Goal: Entertainment & Leisure: Browse casually

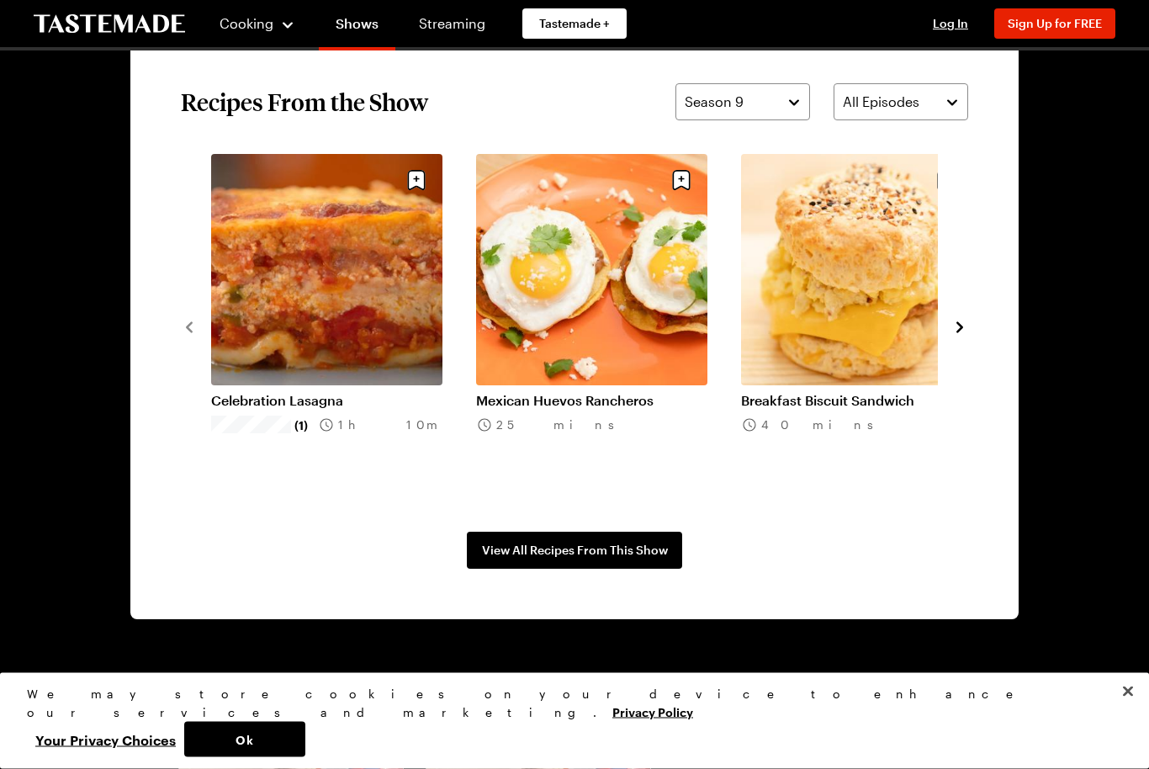
click at [964, 320] on icon "navigate to next item" at bounding box center [959, 328] width 17 height 17
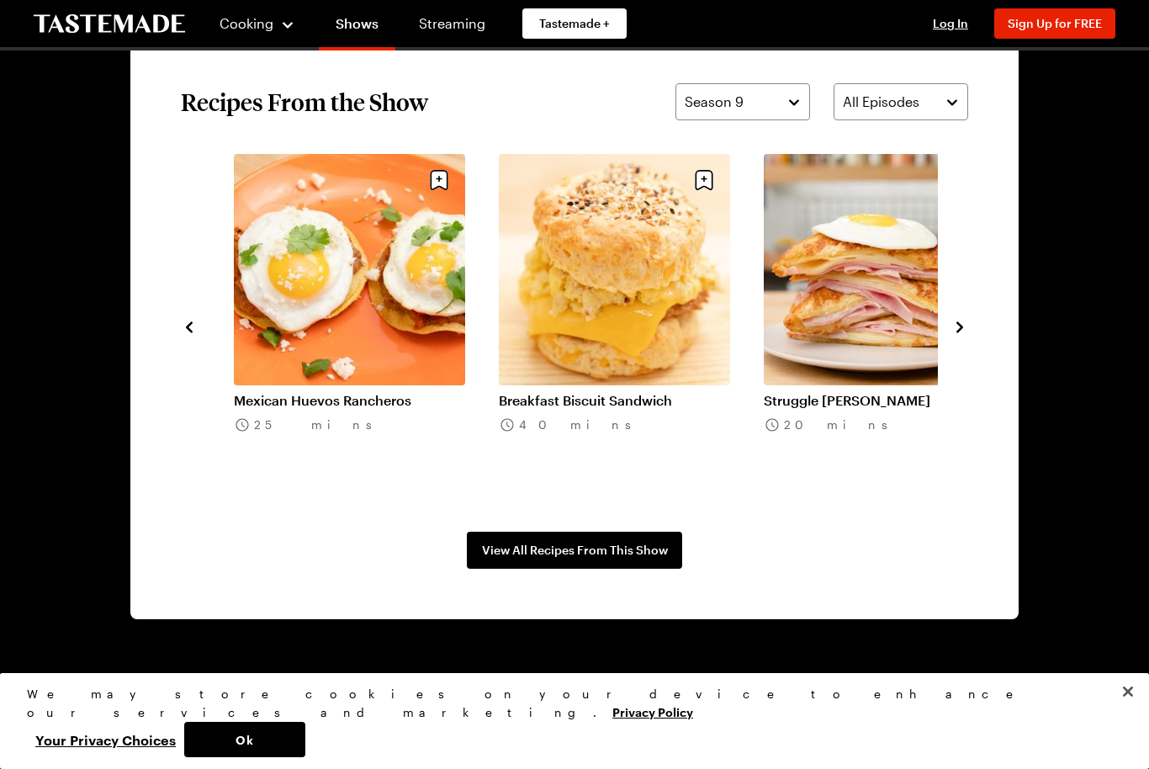
click at [964, 311] on div "Celebration Lasagna (1) 1h 10m Mexican Huevos Rancheros 25 mins Breakfast Biscu…" at bounding box center [574, 326] width 787 height 344
click at [952, 332] on icon "navigate to next item" at bounding box center [959, 327] width 17 height 17
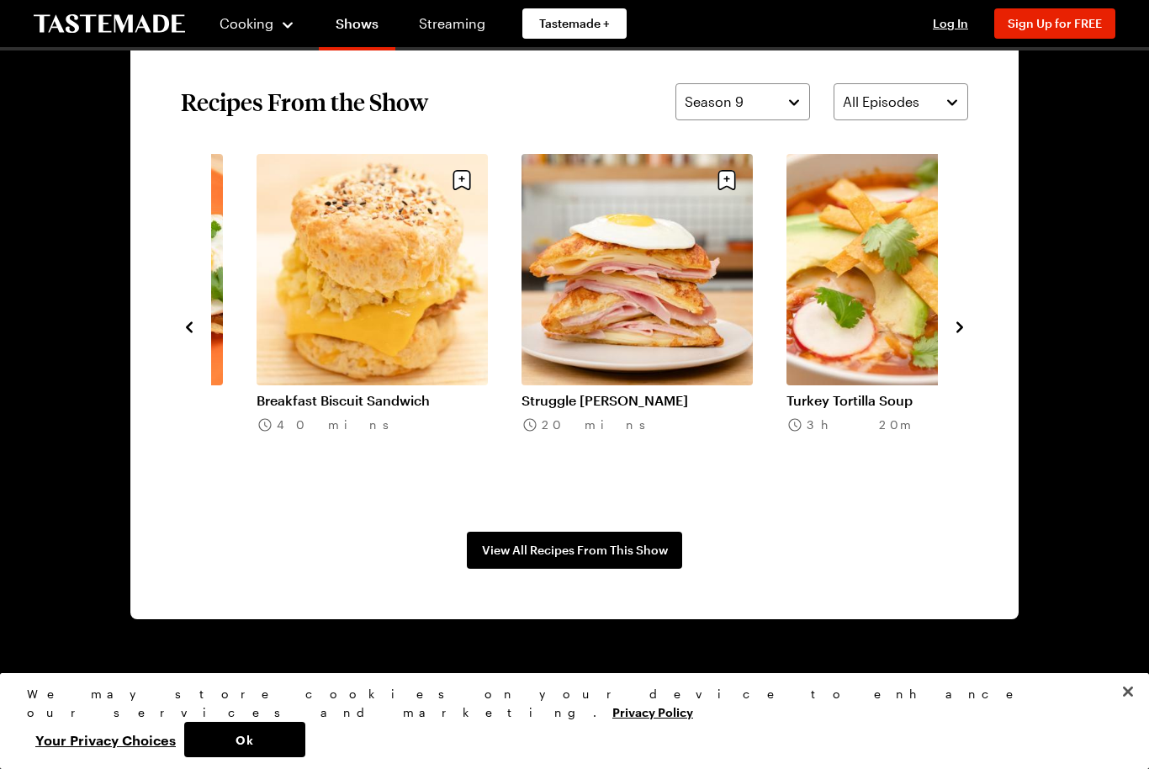
click at [952, 331] on icon "navigate to next item" at bounding box center [959, 327] width 17 height 17
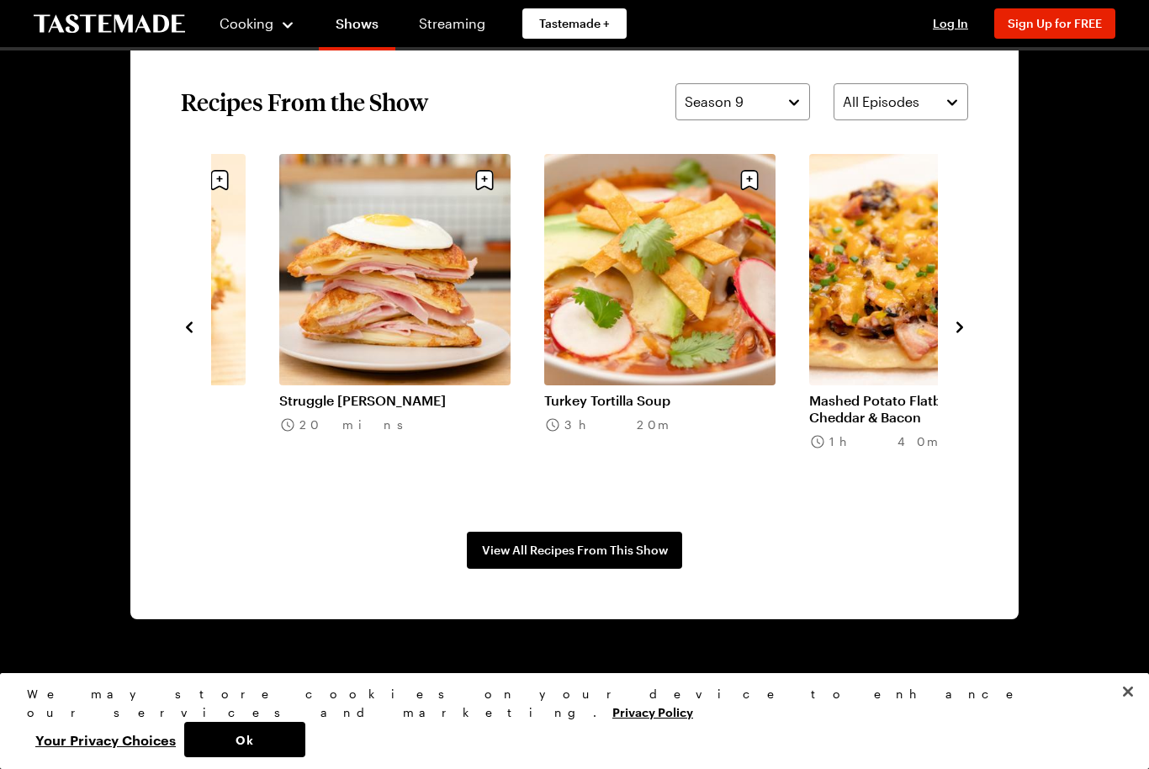
click at [959, 328] on icon "navigate to next item" at bounding box center [959, 327] width 17 height 17
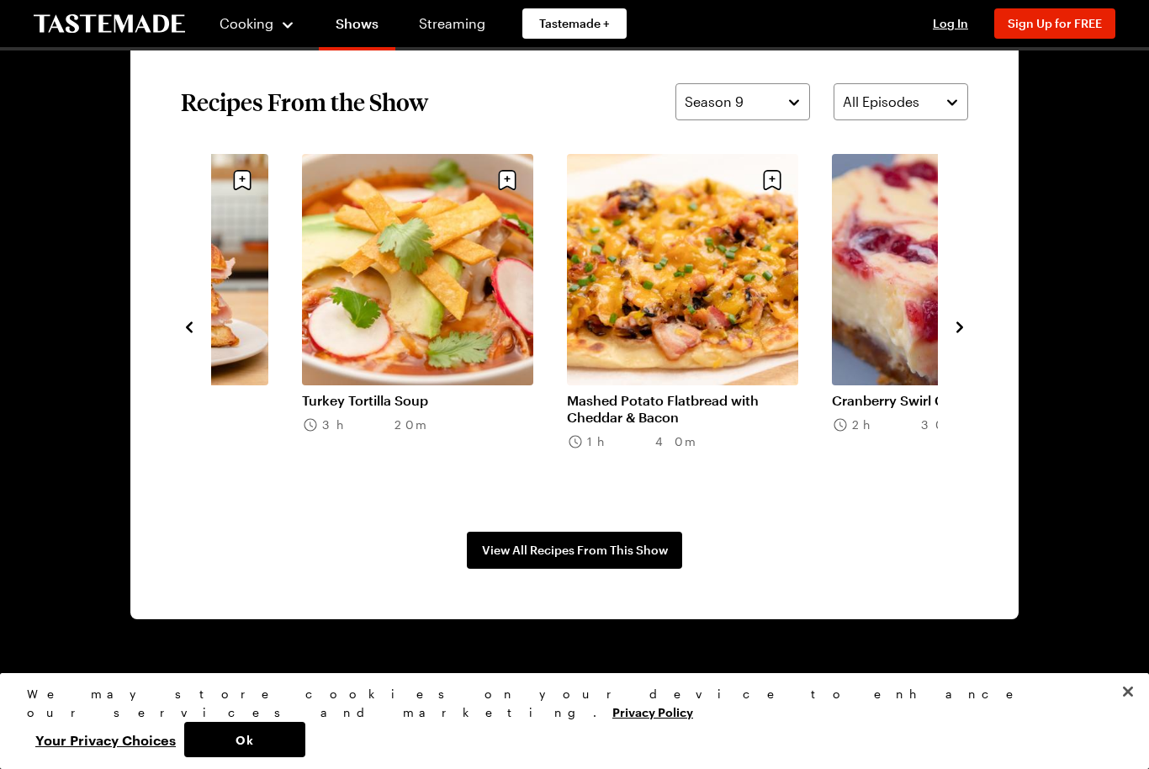
click at [959, 327] on icon "navigate to next item" at bounding box center [959, 327] width 17 height 17
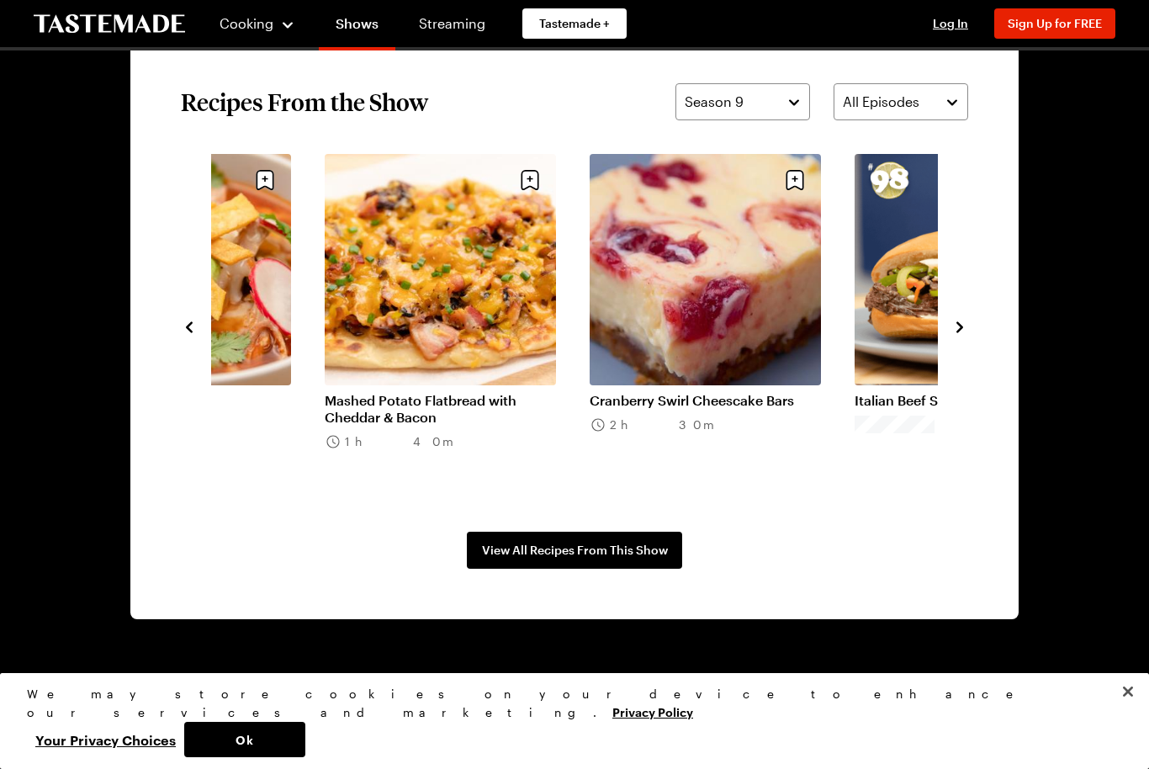
click at [959, 325] on icon "navigate to next item" at bounding box center [959, 326] width 7 height 11
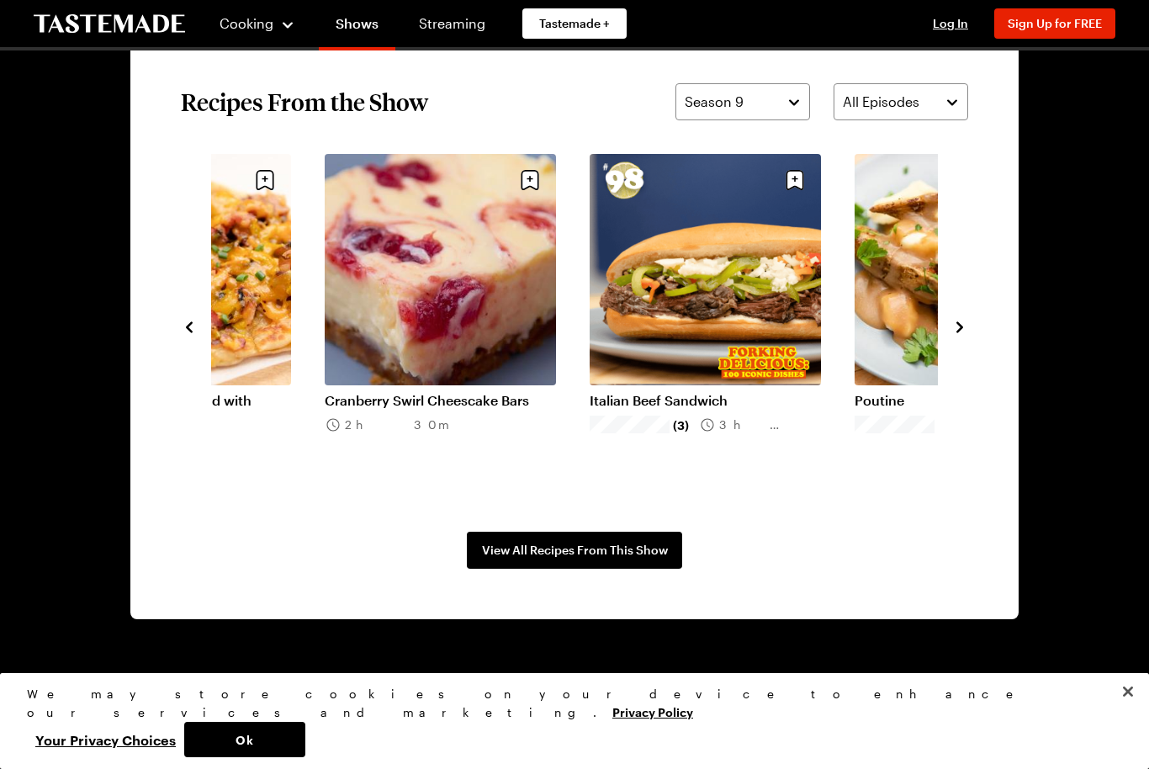
click at [964, 322] on icon "navigate to next item" at bounding box center [959, 327] width 17 height 17
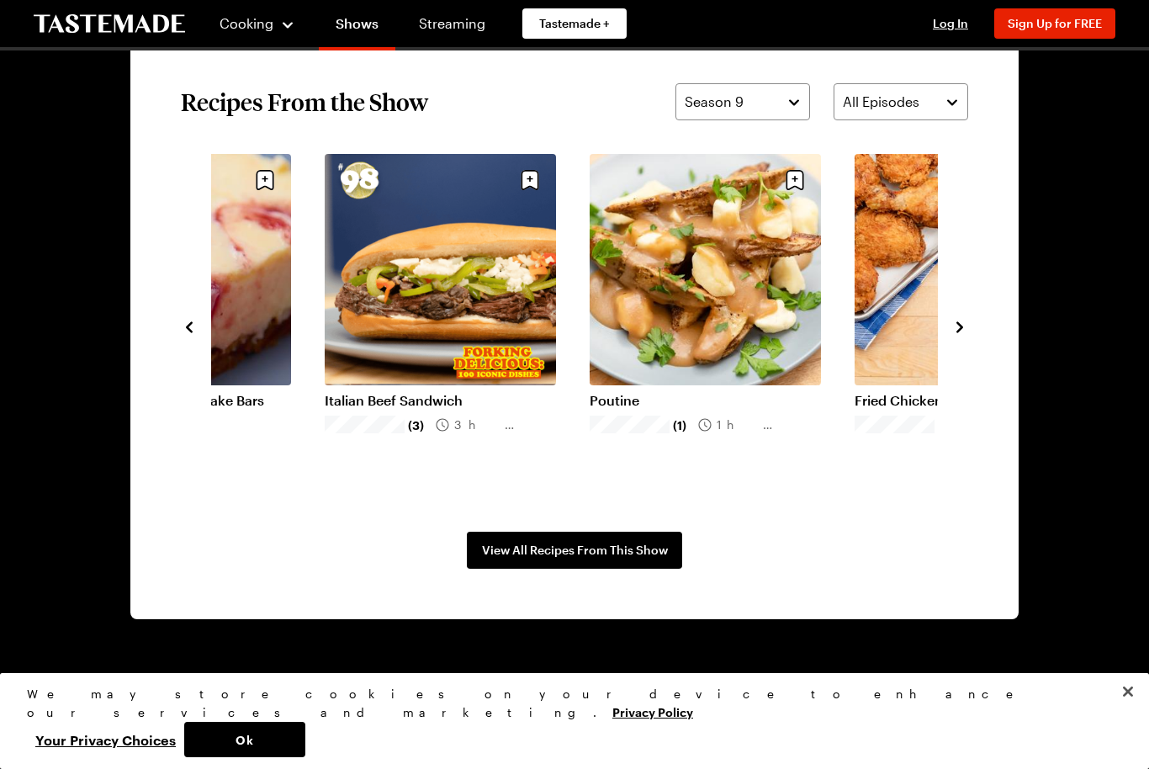
click at [960, 323] on icon "navigate to next item" at bounding box center [959, 327] width 17 height 17
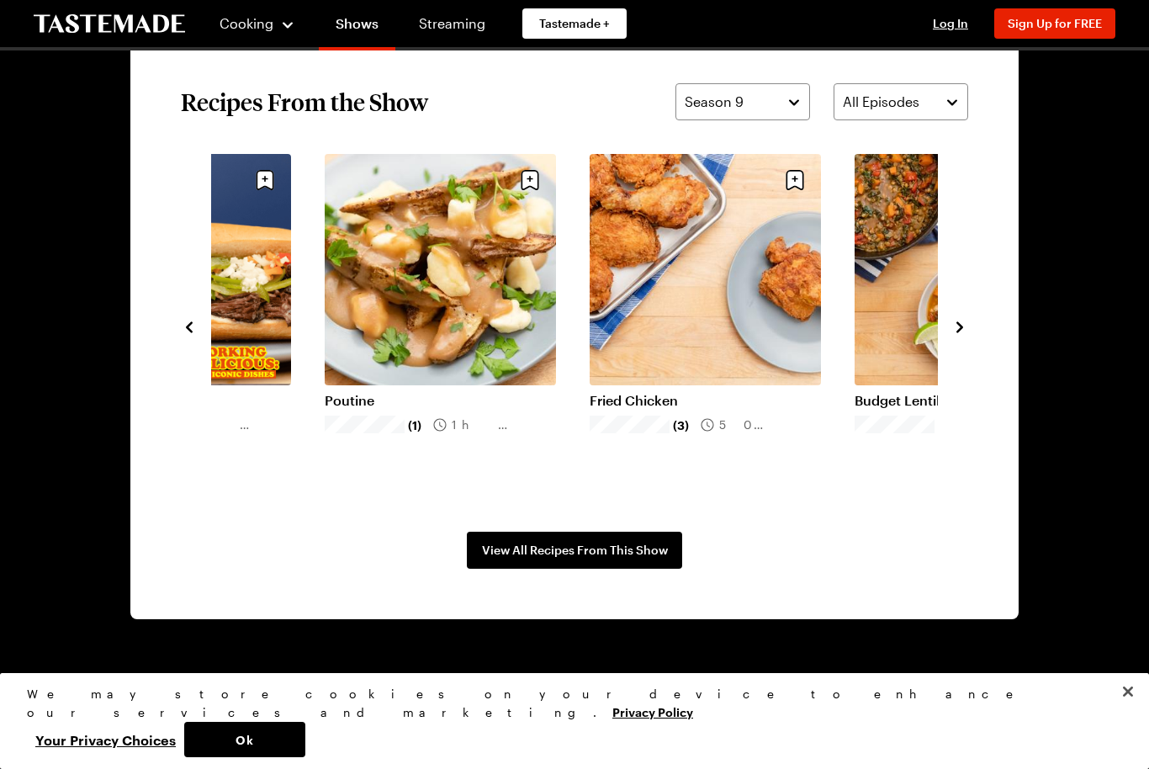
click at [965, 315] on button "navigate to next item" at bounding box center [959, 325] width 17 height 20
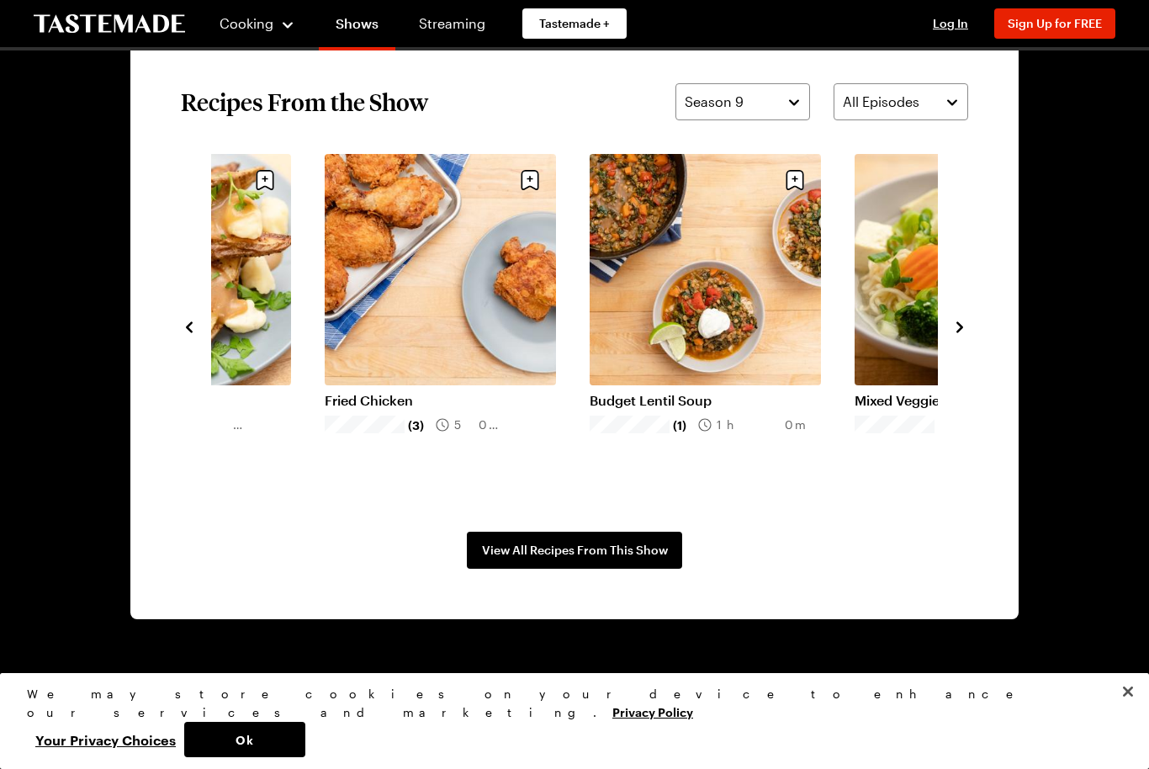
click at [975, 319] on section "Recipes From the Show Season 9 All Episodes Turkey Tortilla Soup 3h 20m Mashed …" at bounding box center [574, 326] width 888 height 586
click at [975, 318] on section "Recipes From the Show Season 9 All Episodes Turkey Tortilla Soup 3h 20m Mashed …" at bounding box center [574, 326] width 888 height 586
click at [964, 325] on icon "navigate to next item" at bounding box center [959, 327] width 17 height 17
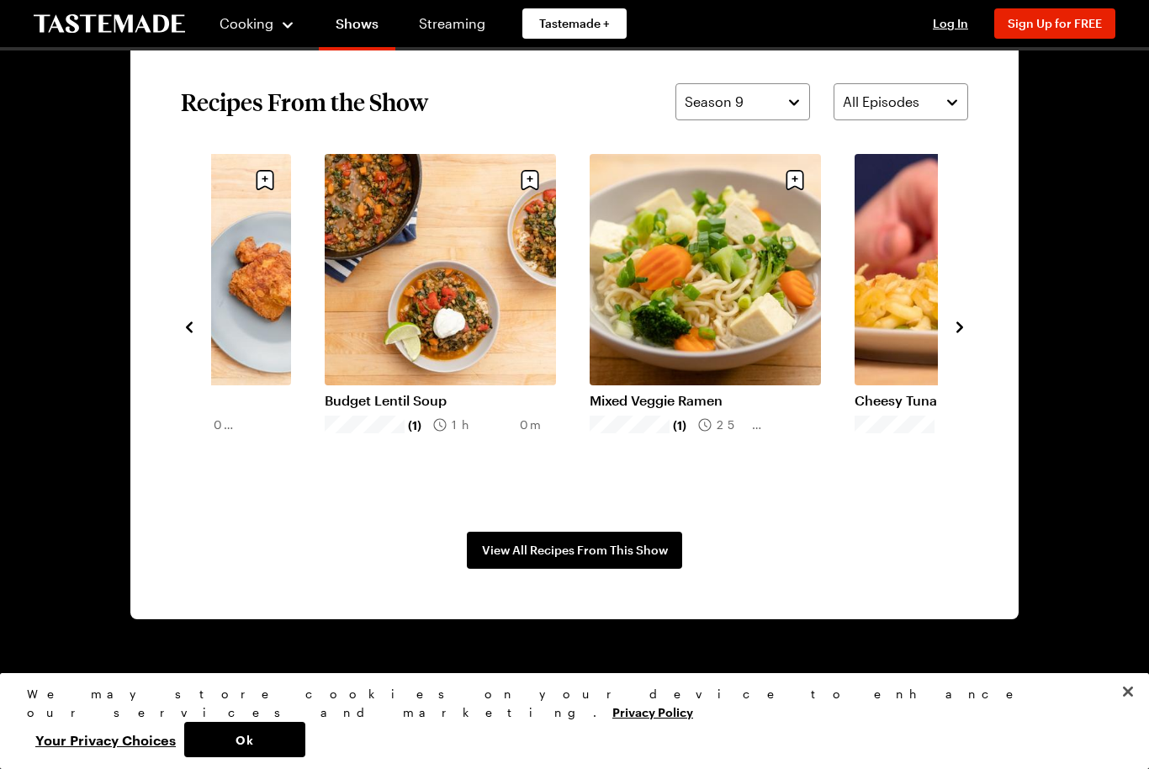
click at [963, 325] on icon "navigate to next item" at bounding box center [959, 327] width 17 height 17
